Goal: Task Accomplishment & Management: Use online tool/utility

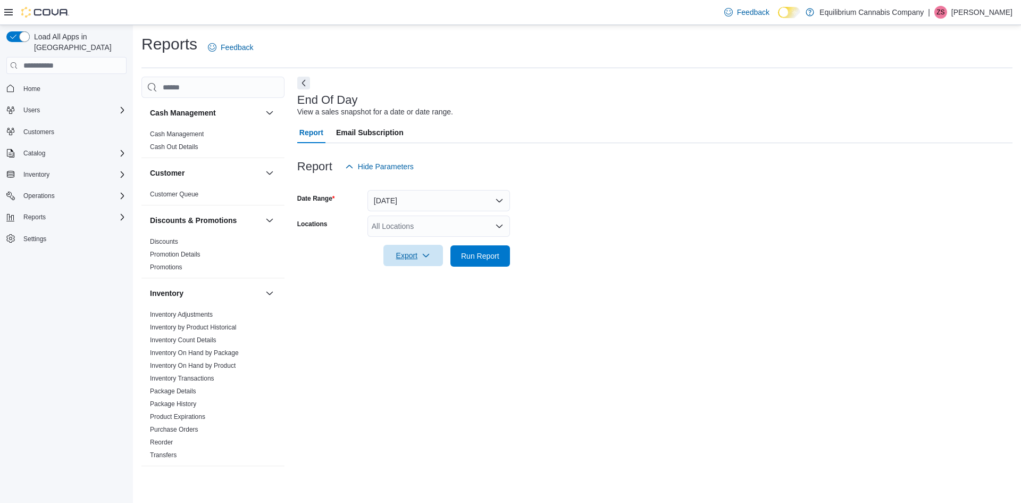
click at [411, 258] on span "Export" at bounding box center [413, 255] width 47 height 21
click at [415, 299] on span "Export to Pdf" at bounding box center [415, 298] width 48 height 9
click at [979, 13] on p "Zack Sanchez" at bounding box center [982, 12] width 61 height 13
click at [946, 105] on span "Sign Out" at bounding box center [944, 104] width 29 height 11
